Goal: Transaction & Acquisition: Download file/media

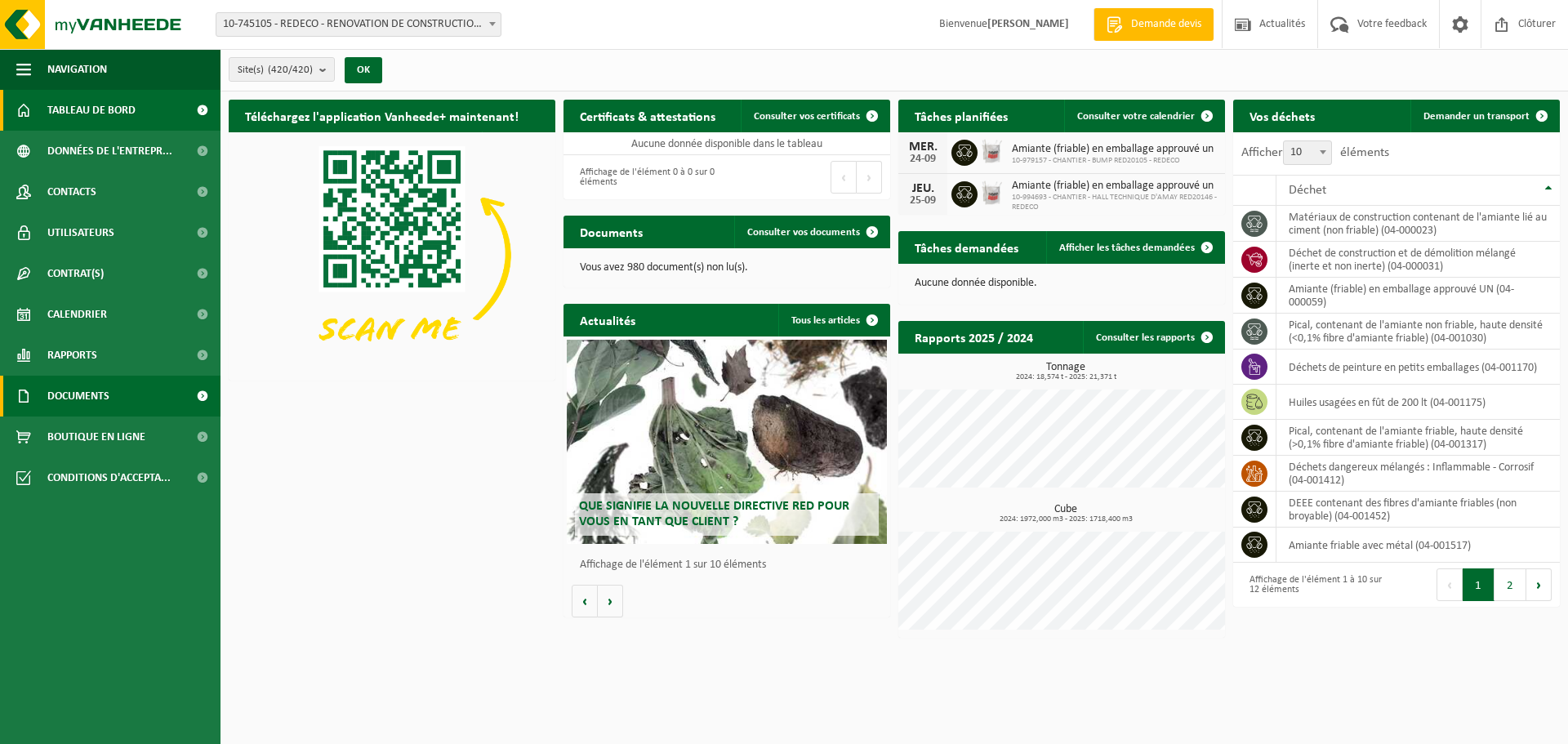
click at [106, 392] on span "Documents" at bounding box center [78, 396] width 62 height 41
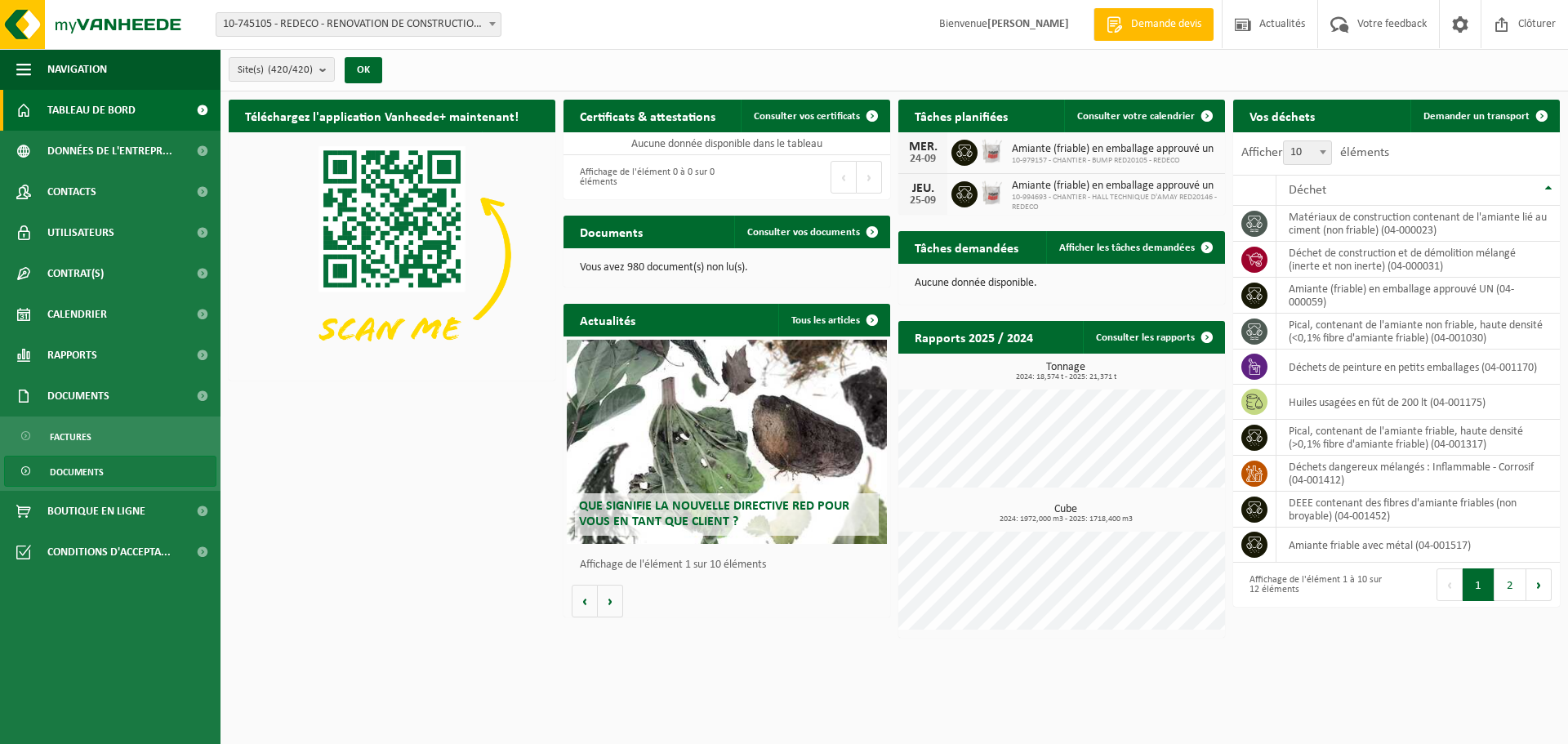
click at [106, 469] on link "Documents" at bounding box center [110, 471] width 212 height 31
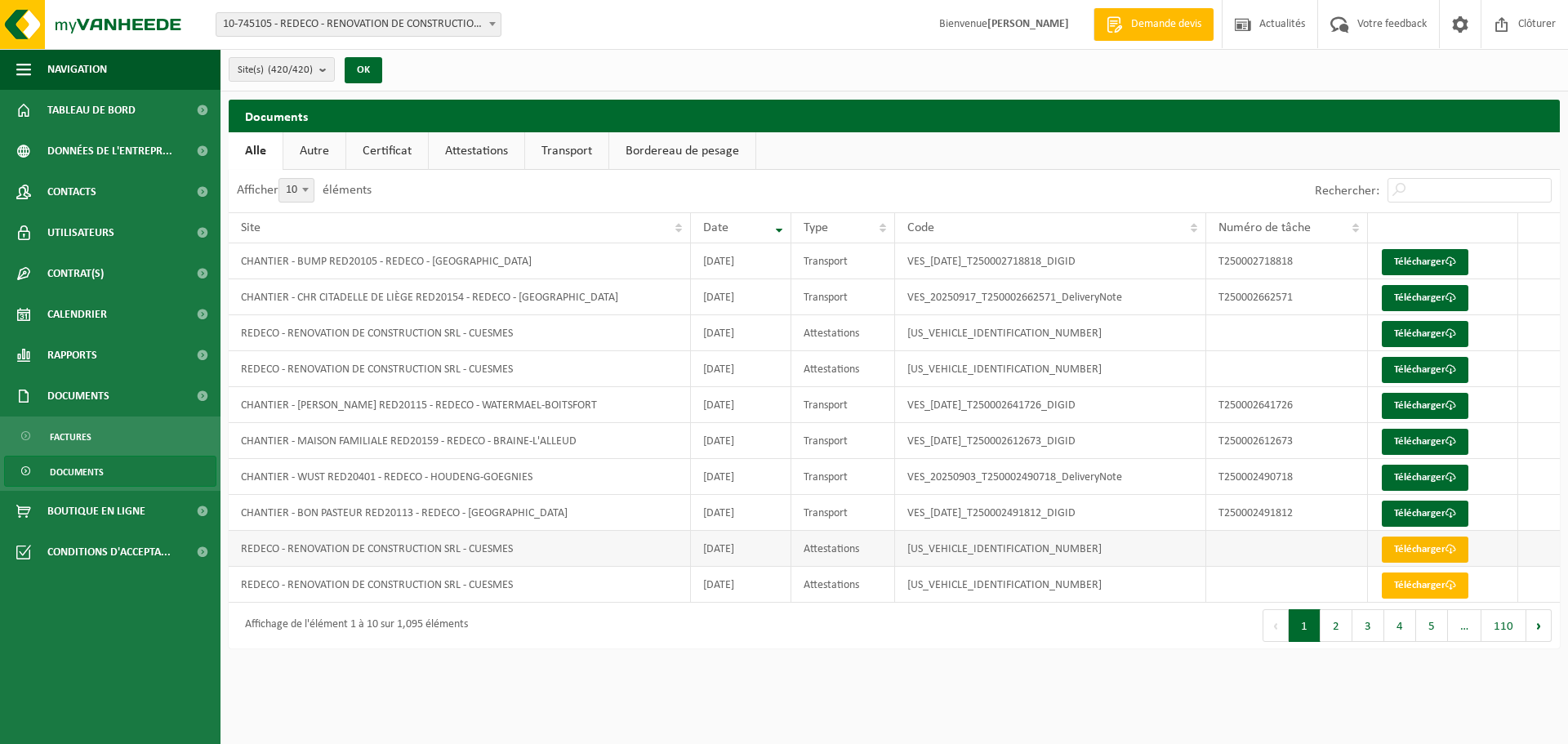
click at [1404, 545] on link "Télécharger" at bounding box center [1425, 549] width 86 height 26
click at [1409, 584] on link "Télécharger" at bounding box center [1425, 585] width 86 height 26
click at [1343, 623] on button "2" at bounding box center [1336, 625] width 32 height 32
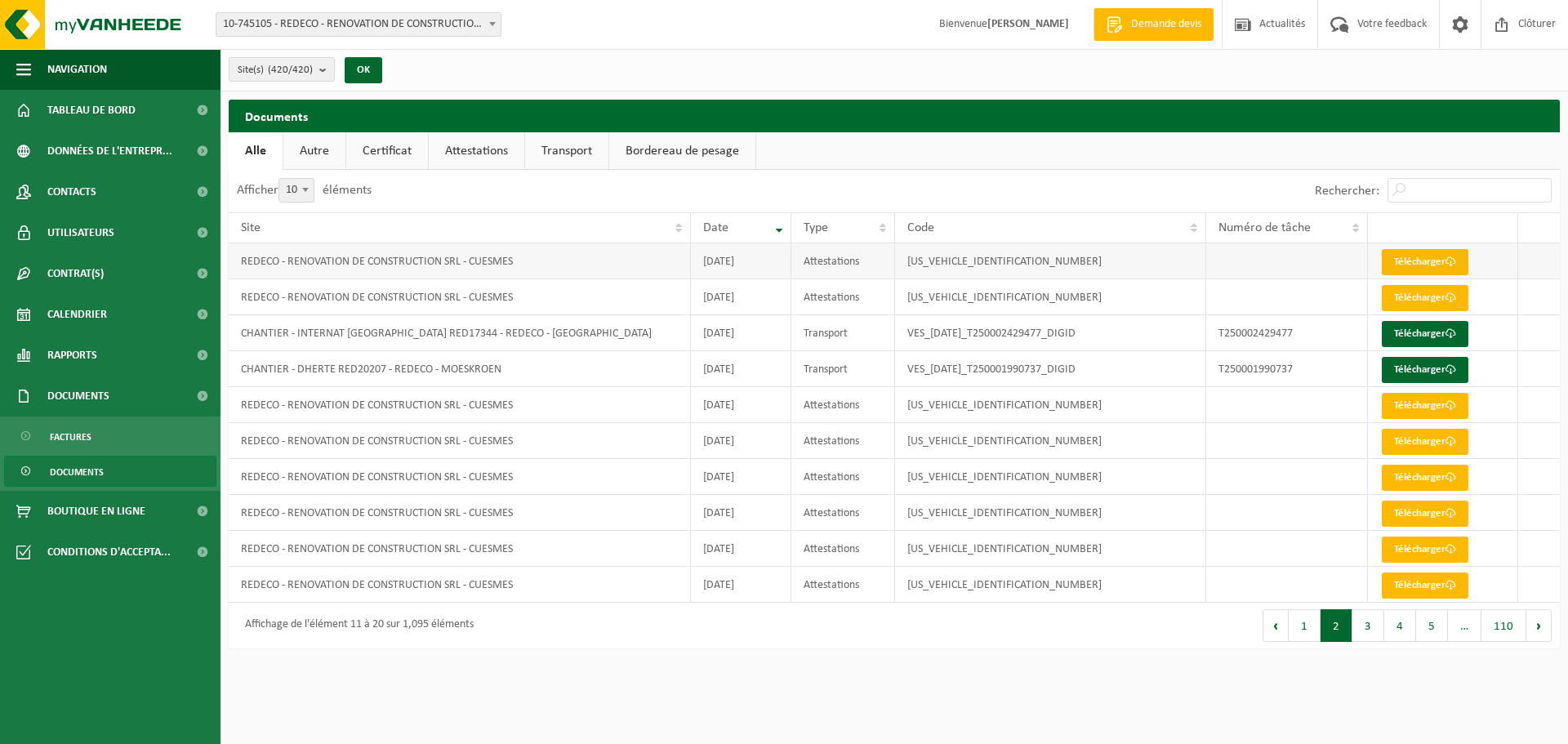
click at [1416, 262] on link "Télécharger" at bounding box center [1425, 262] width 86 height 26
click at [1417, 294] on link "Télécharger" at bounding box center [1425, 298] width 86 height 26
click at [1431, 412] on link "Télécharger" at bounding box center [1425, 405] width 86 height 26
click at [1432, 443] on link "Télécharger" at bounding box center [1425, 442] width 86 height 26
click at [1434, 473] on link "Télécharger" at bounding box center [1425, 478] width 86 height 26
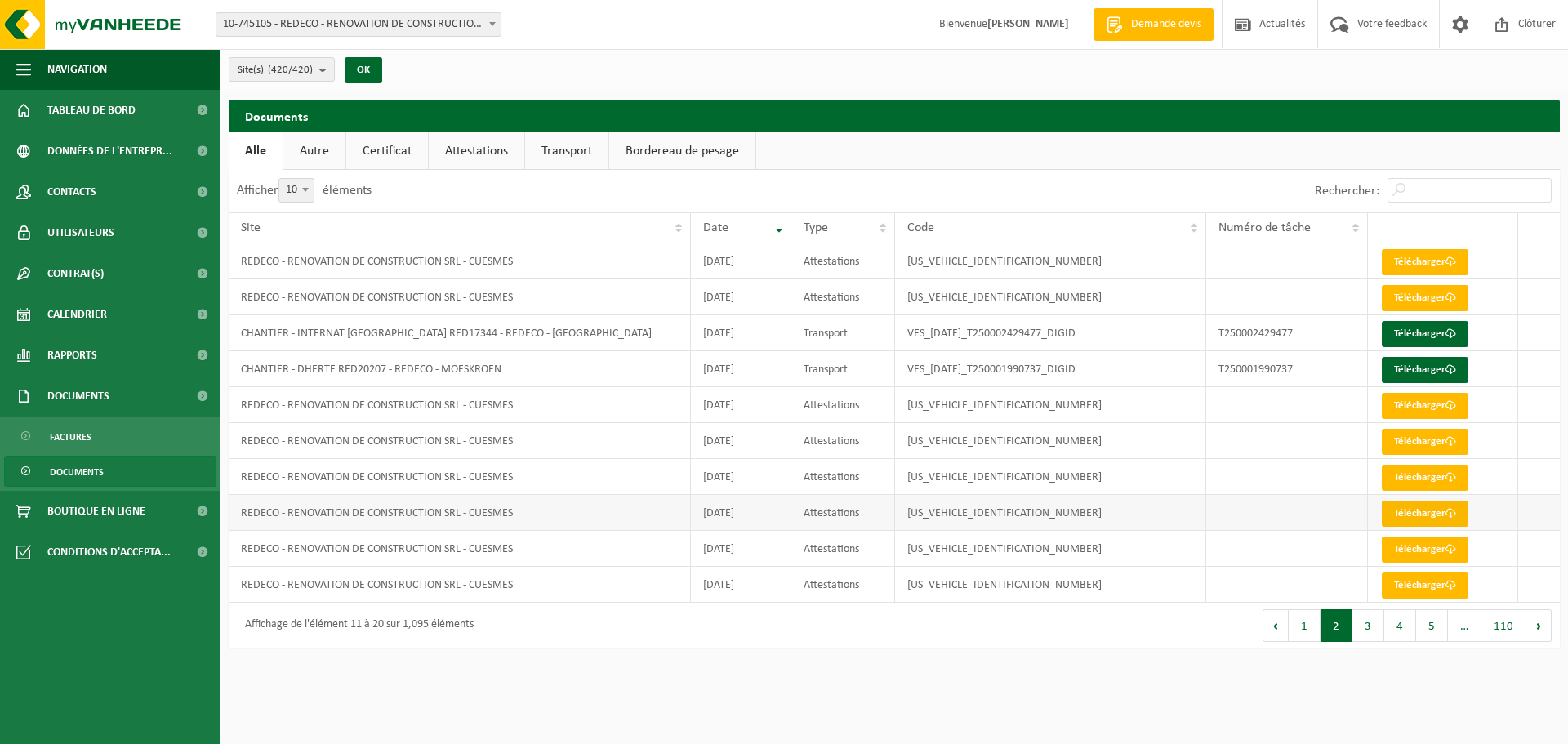
click at [1432, 517] on link "Télécharger" at bounding box center [1425, 514] width 86 height 26
click at [1419, 550] on link "Télécharger" at bounding box center [1425, 549] width 86 height 26
click at [1417, 575] on link "Télécharger" at bounding box center [1425, 585] width 86 height 26
click at [1370, 635] on button "3" at bounding box center [1368, 625] width 32 height 32
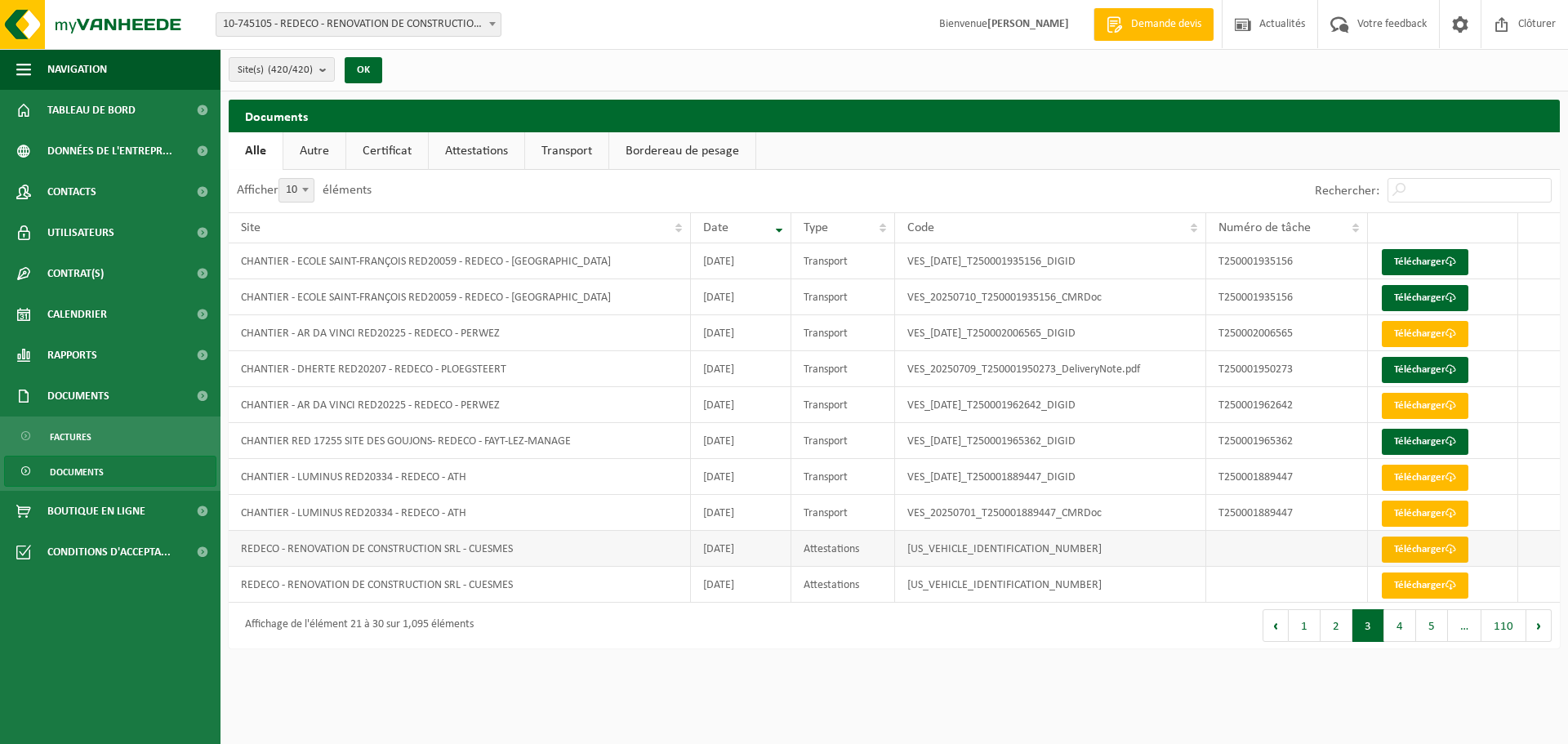
click at [1406, 549] on link "Télécharger" at bounding box center [1425, 549] width 86 height 26
click at [1408, 585] on link "Télécharger" at bounding box center [1425, 585] width 86 height 26
click at [1407, 629] on button "4" at bounding box center [1400, 625] width 32 height 32
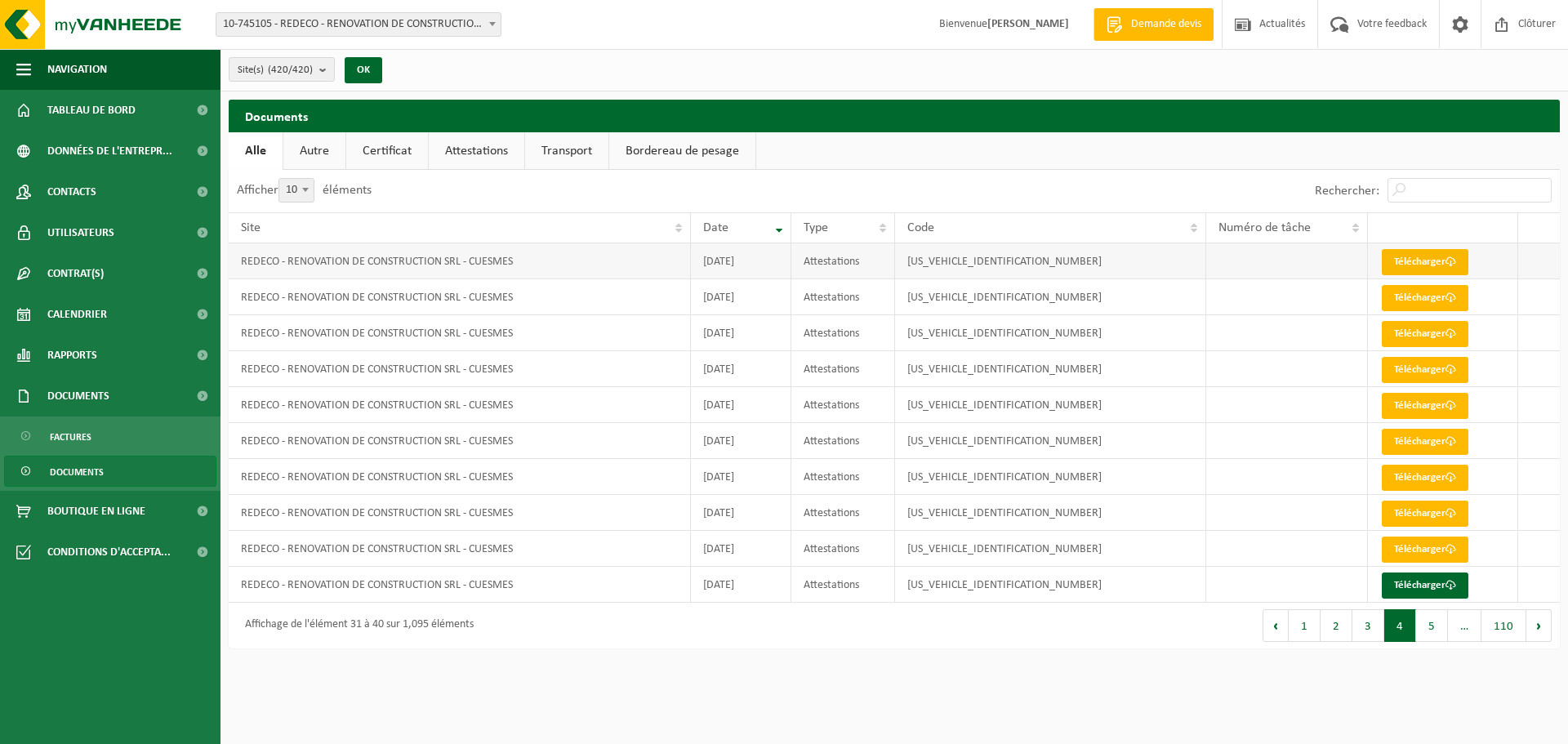
click at [1440, 260] on link "Télécharger" at bounding box center [1425, 262] width 86 height 26
click at [1432, 294] on link "Télécharger" at bounding box center [1425, 298] width 86 height 26
click at [1429, 329] on link "Télécharger" at bounding box center [1425, 334] width 86 height 26
click at [1425, 362] on link "Télécharger" at bounding box center [1425, 369] width 86 height 26
click at [1424, 407] on link "Télécharger" at bounding box center [1425, 405] width 86 height 26
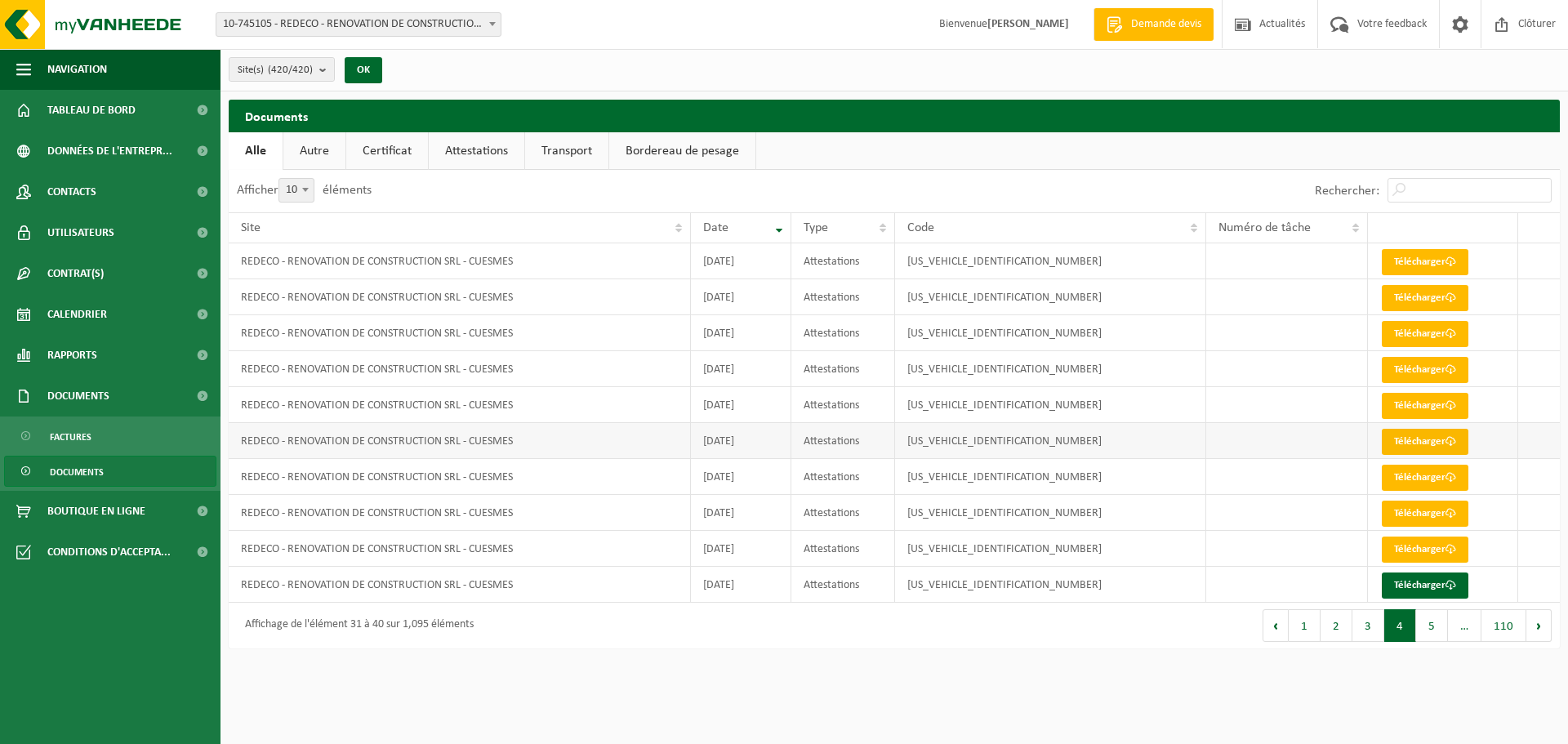
click at [1432, 437] on link "Télécharger" at bounding box center [1425, 442] width 86 height 26
click at [1428, 473] on link "Télécharger" at bounding box center [1425, 478] width 86 height 26
click at [1408, 515] on link "Télécharger" at bounding box center [1425, 514] width 86 height 26
click at [1411, 542] on link "Télécharger" at bounding box center [1425, 549] width 86 height 26
click at [1412, 579] on link "Télécharger" at bounding box center [1425, 585] width 86 height 26
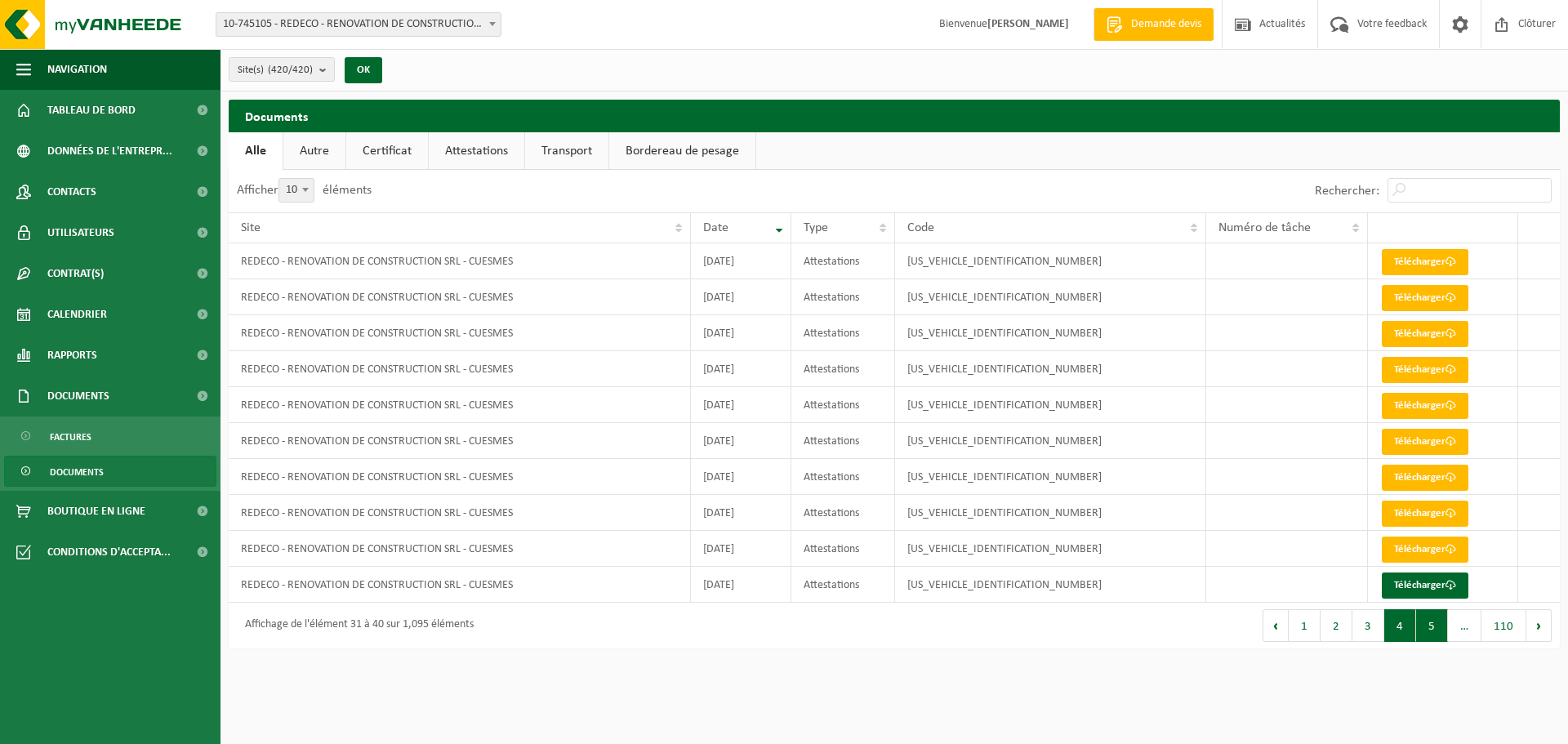
click at [1428, 616] on button "5" at bounding box center [1432, 625] width 32 height 32
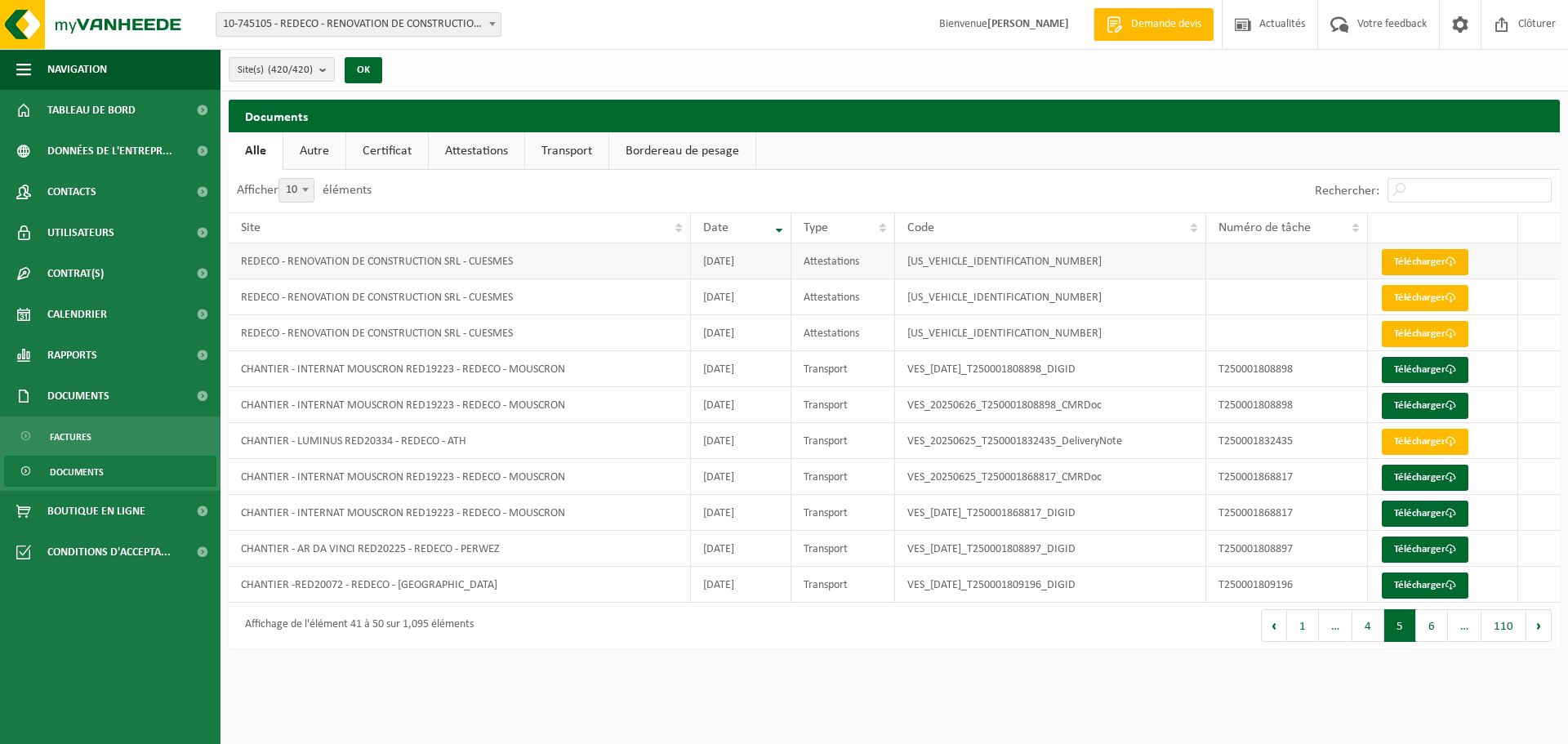
click at [1437, 259] on link "Télécharger" at bounding box center [1425, 262] width 86 height 26
click at [1437, 293] on link "Télécharger" at bounding box center [1425, 298] width 86 height 26
click at [1443, 331] on link "Télécharger" at bounding box center [1425, 334] width 86 height 26
